Goal: Task Accomplishment & Management: Manage account settings

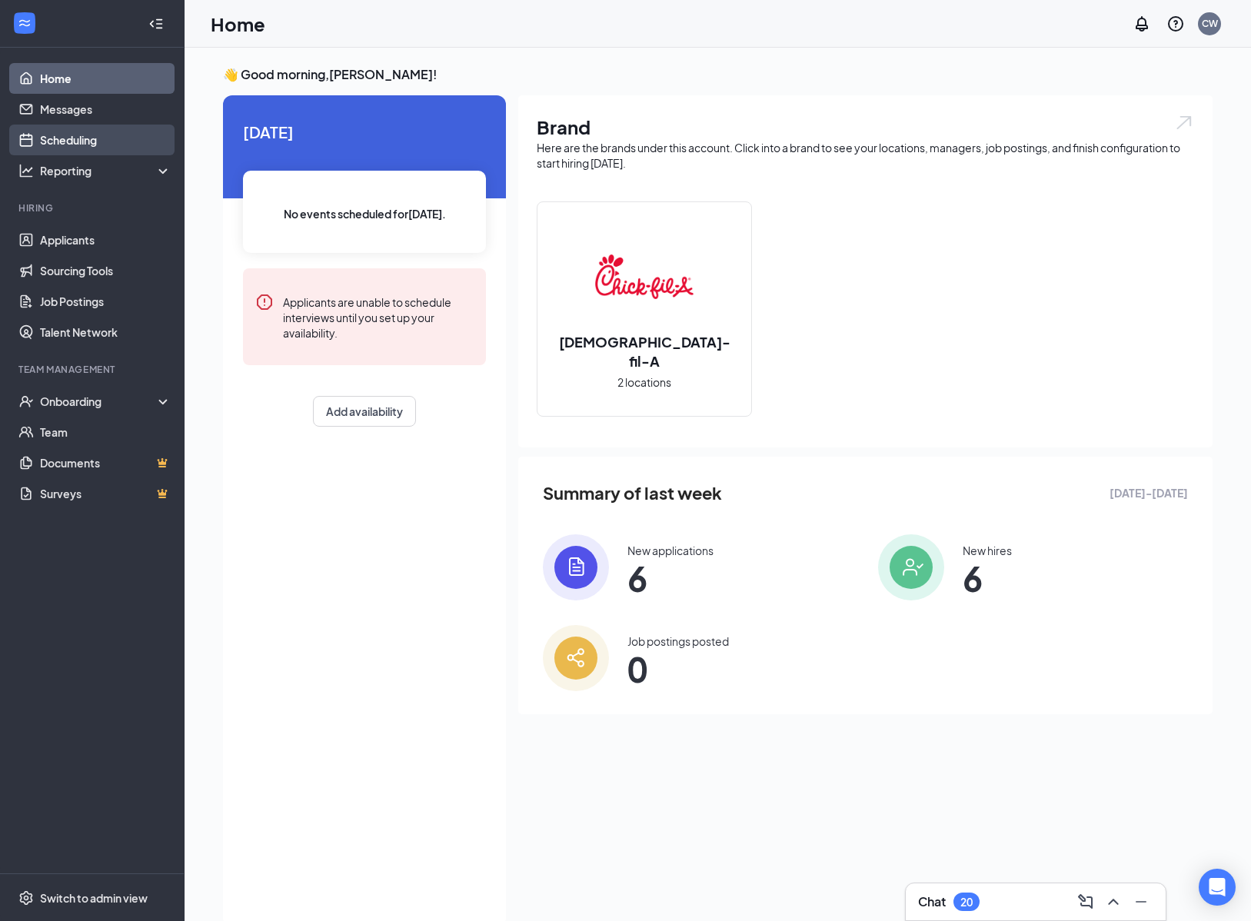
click at [67, 131] on link "Scheduling" at bounding box center [106, 140] width 132 height 31
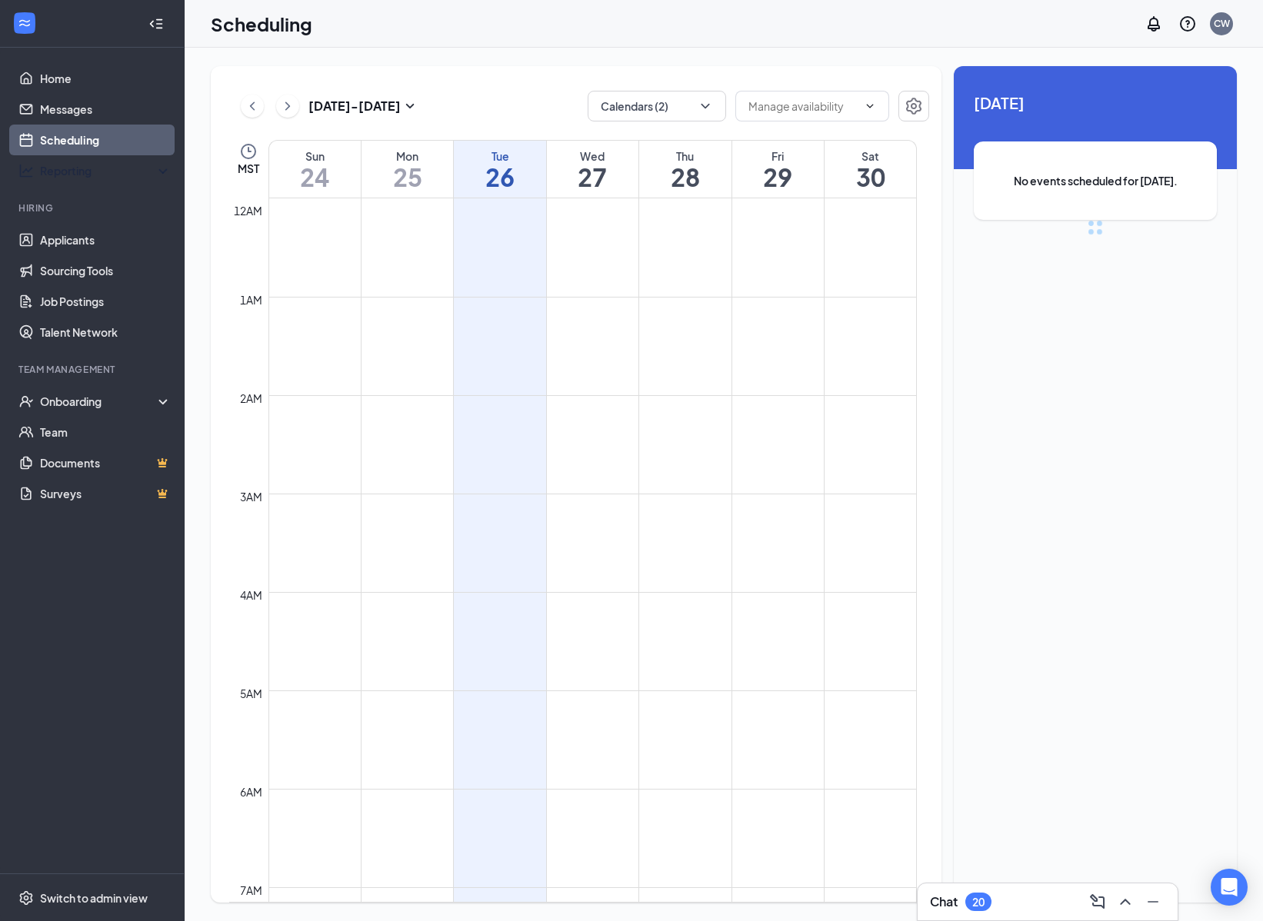
scroll to position [756, 0]
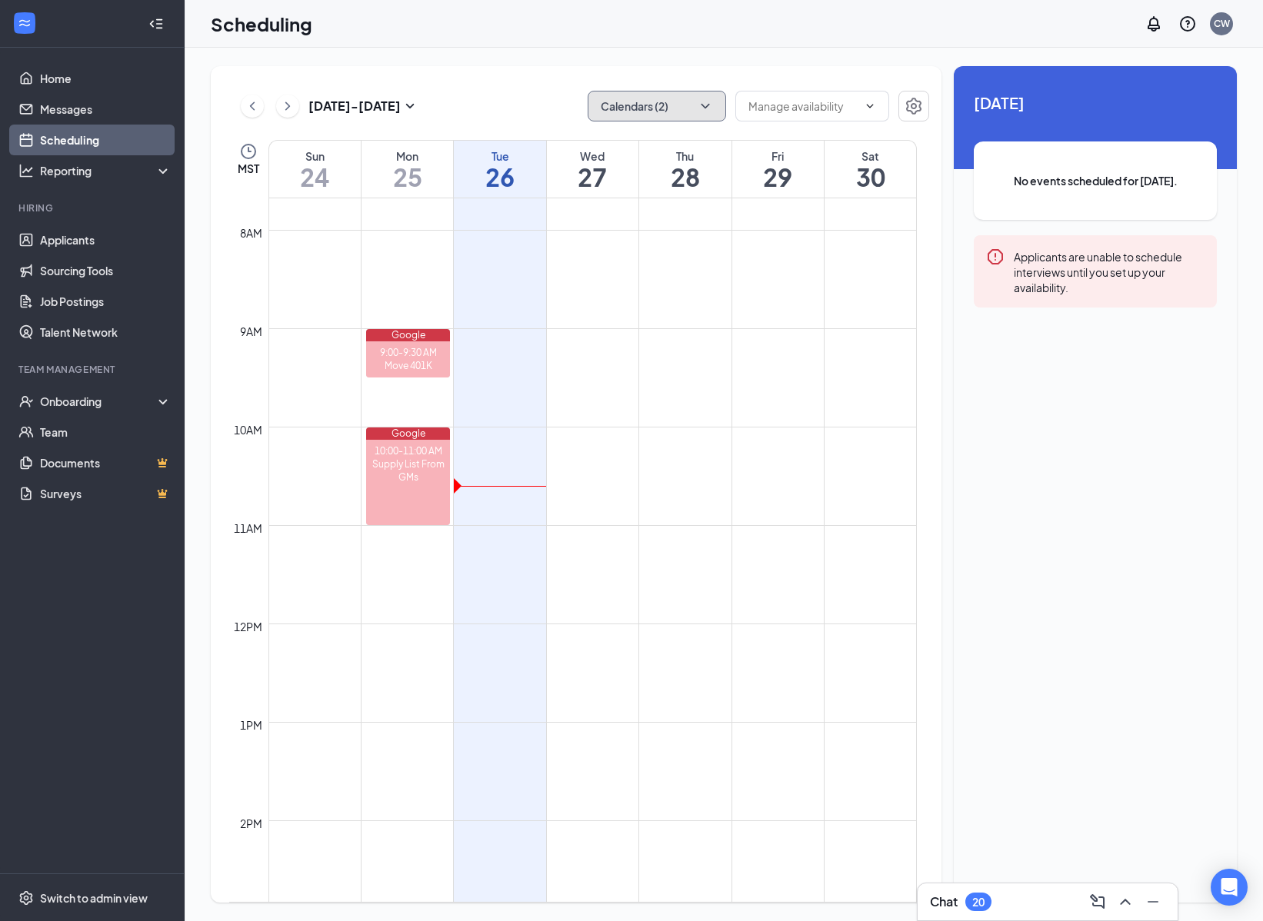
click at [674, 102] on button "Calendars (2)" at bounding box center [657, 106] width 138 height 31
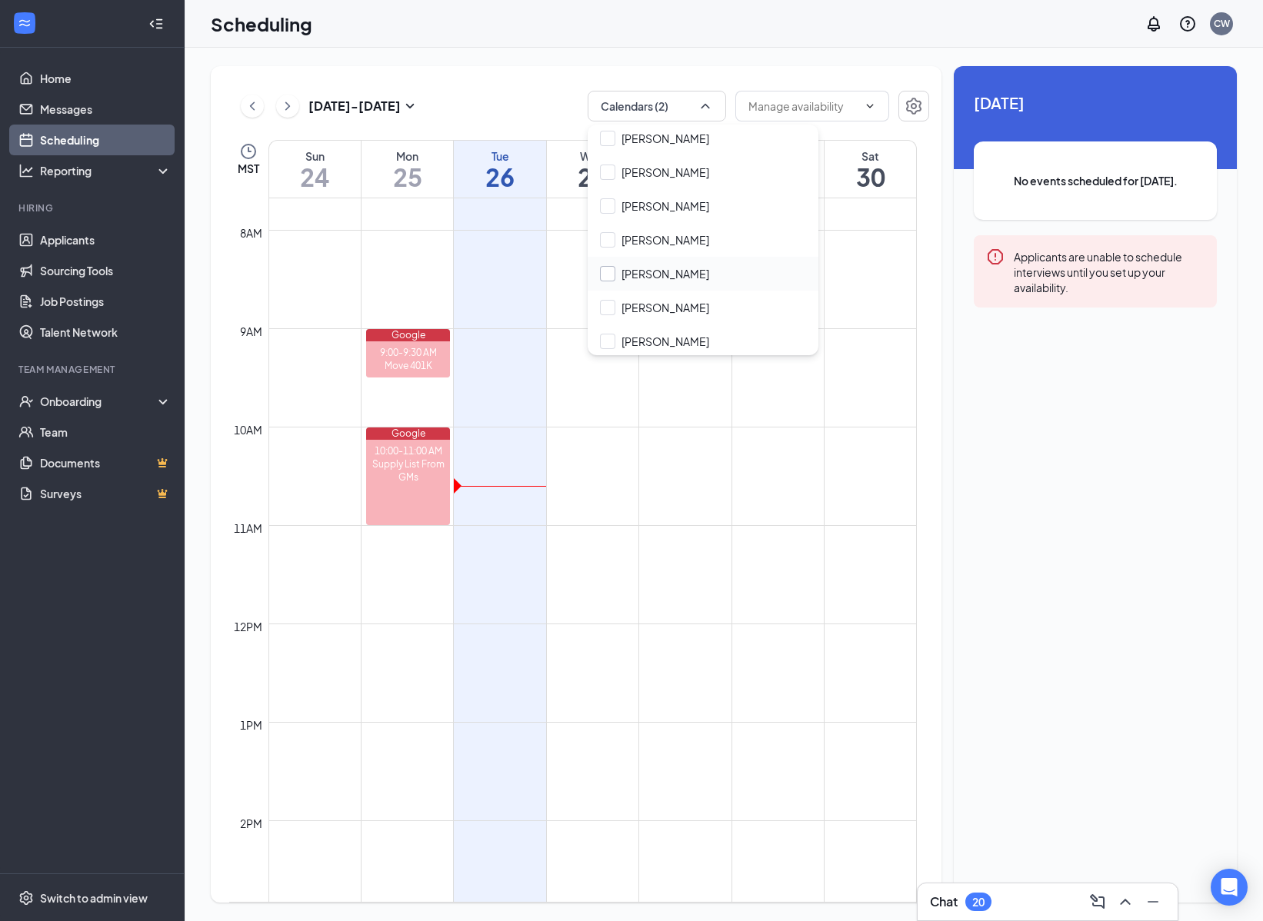
click at [606, 276] on input "[PERSON_NAME]" at bounding box center [654, 273] width 109 height 15
checkbox input "true"
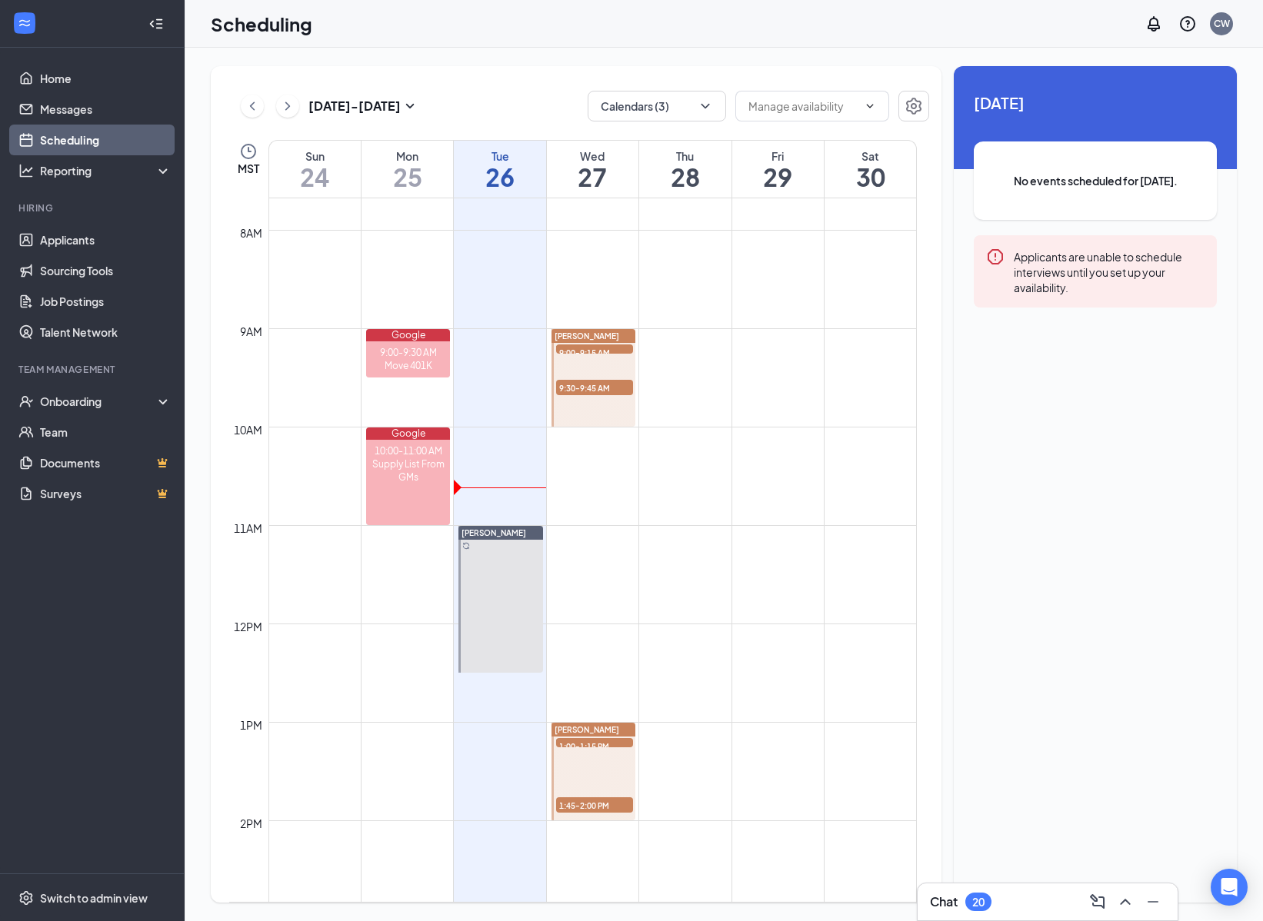
click at [588, 351] on span "9:00-9:15 AM" at bounding box center [594, 352] width 77 height 15
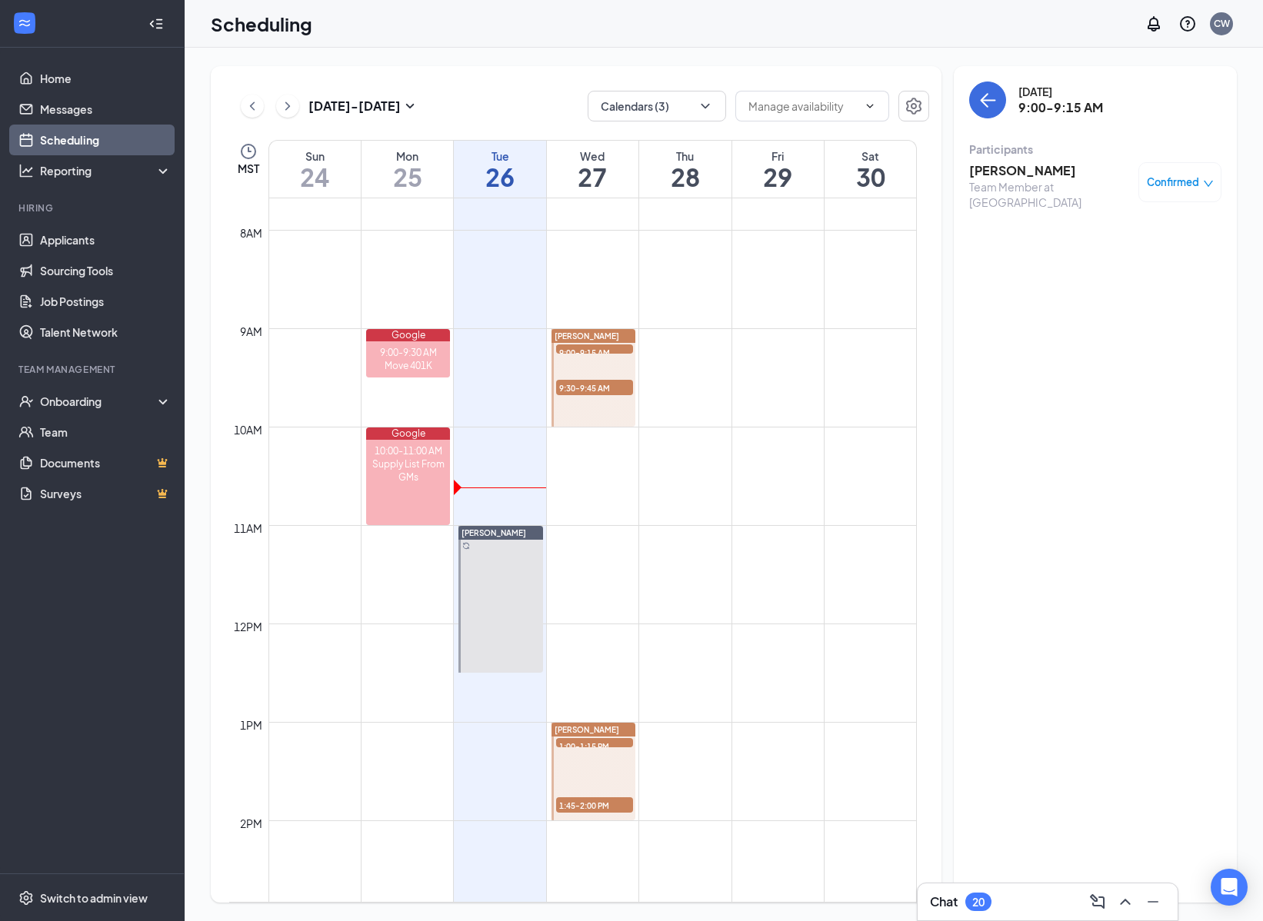
click at [1046, 181] on div "Team Member at [GEOGRAPHIC_DATA]" at bounding box center [1050, 194] width 162 height 31
click at [1076, 95] on div "[DATE]" at bounding box center [1060, 91] width 85 height 15
click at [911, 104] on icon "Settings" at bounding box center [913, 106] width 18 height 18
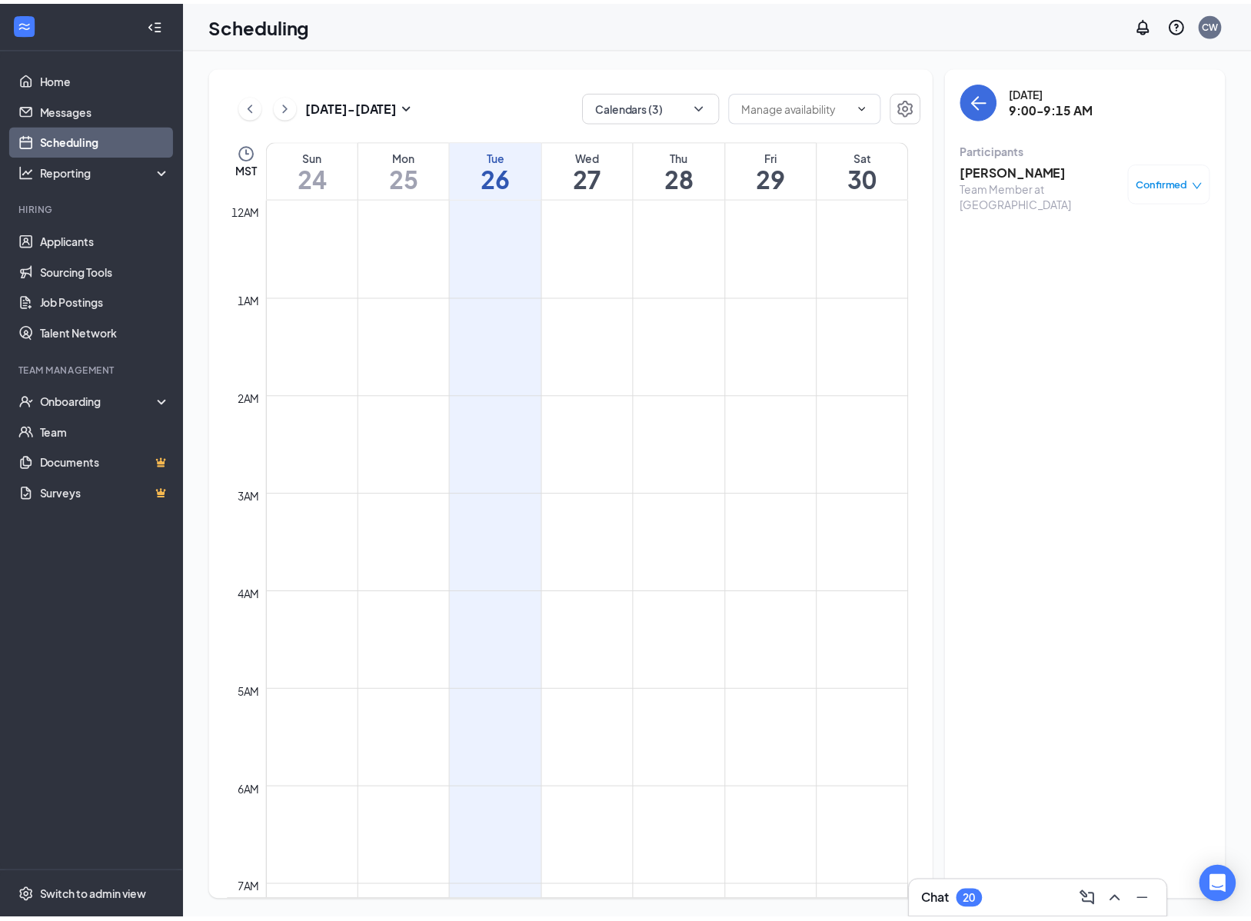
scroll to position [756, 0]
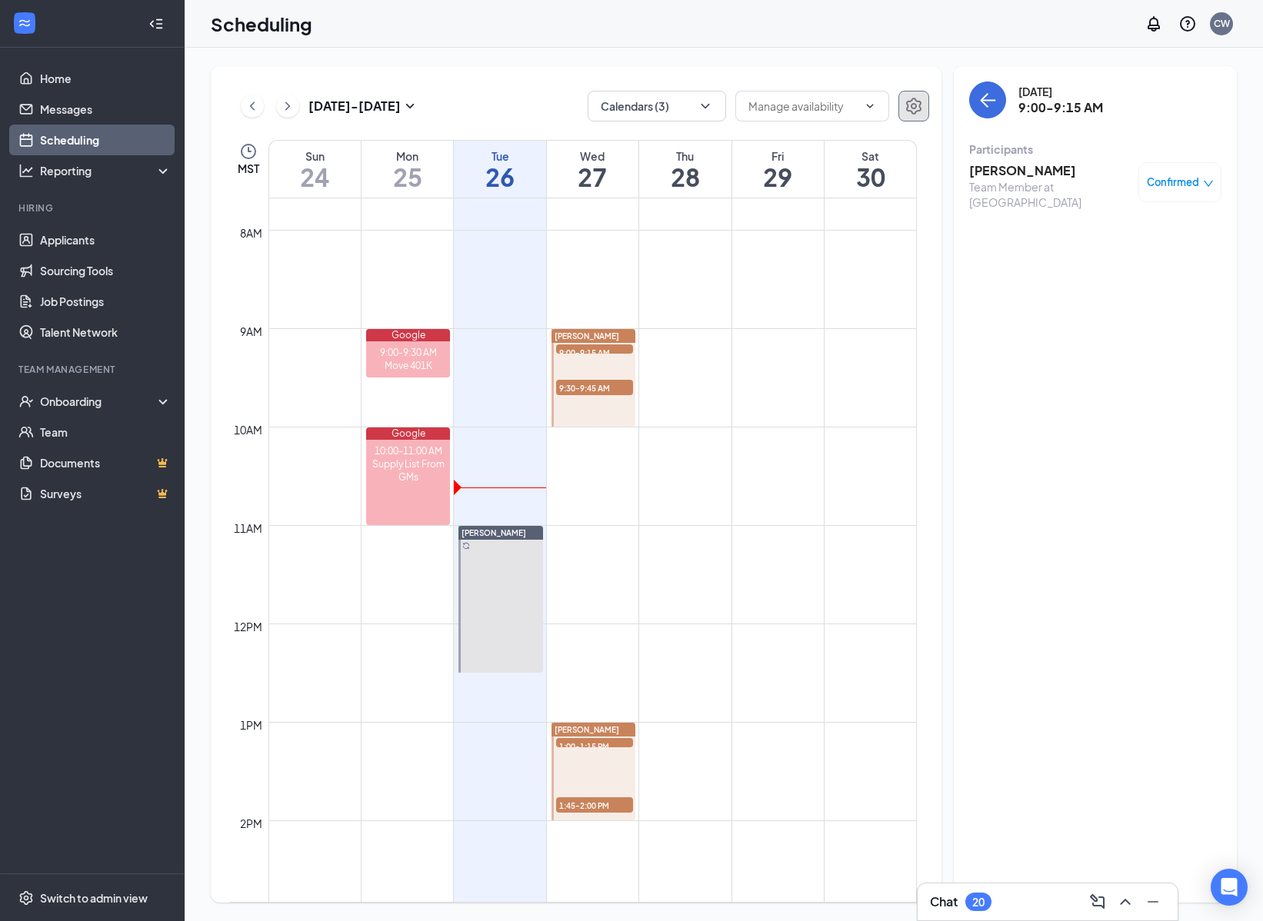
click at [911, 108] on icon "Settings" at bounding box center [913, 106] width 15 height 17
